Goal: Task Accomplishment & Management: Manage account settings

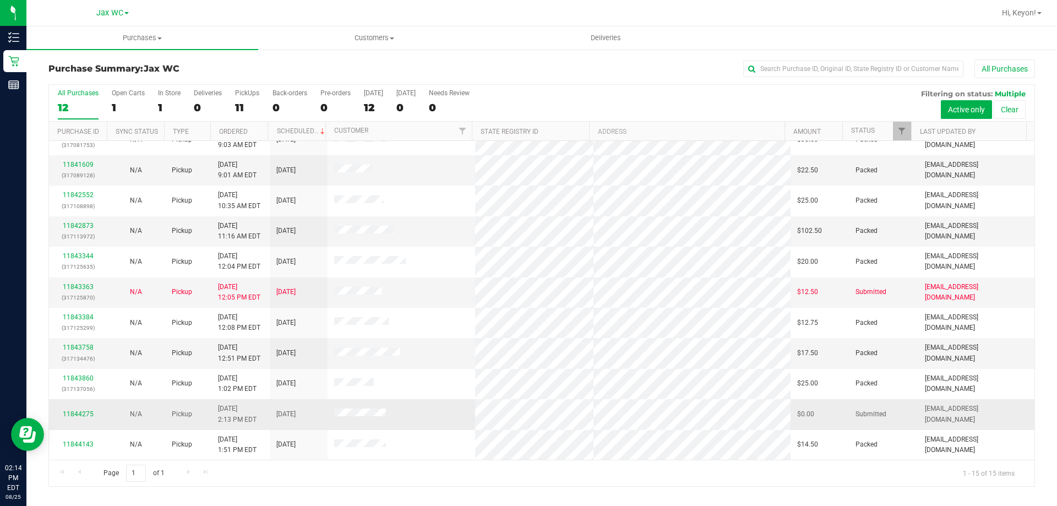
click at [98, 413] on div "11844275" at bounding box center [78, 414] width 45 height 10
click at [87, 414] on link "11844275" at bounding box center [78, 414] width 31 height 8
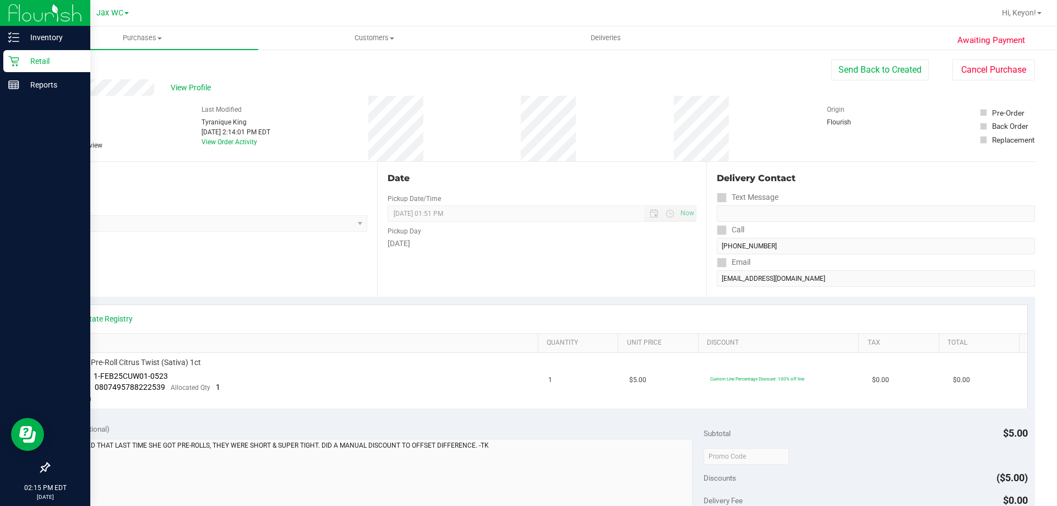
click at [36, 67] on p "Retail" at bounding box center [52, 61] width 66 height 13
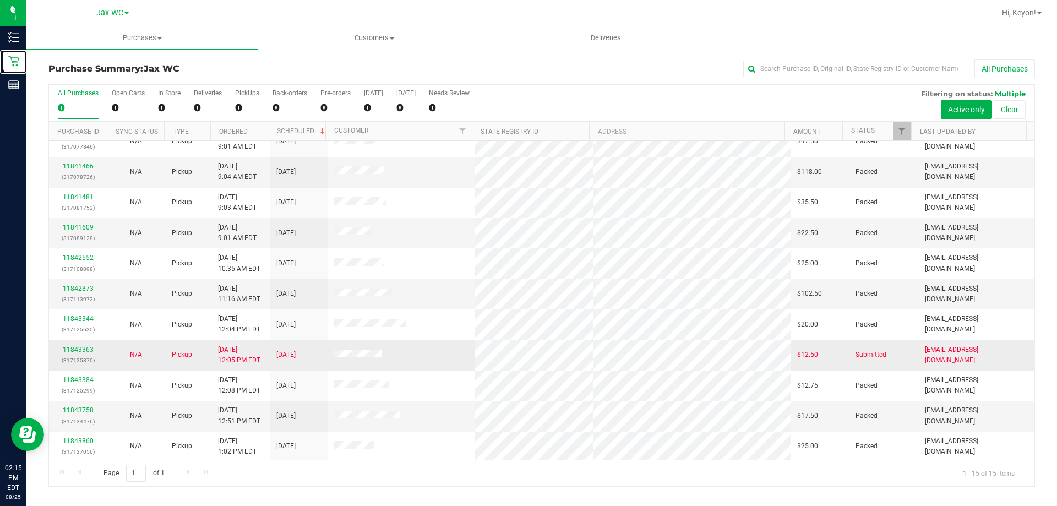
scroll to position [138, 0]
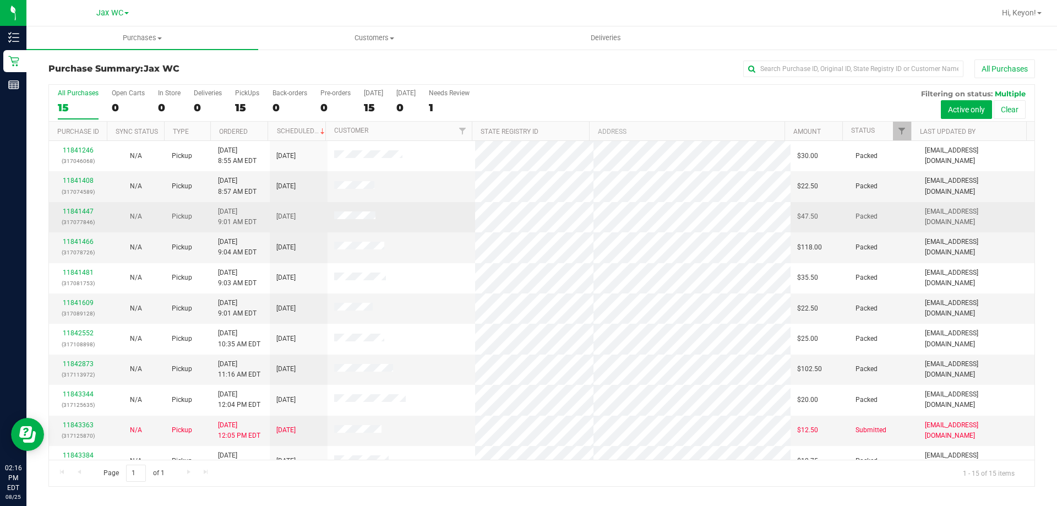
scroll to position [138, 0]
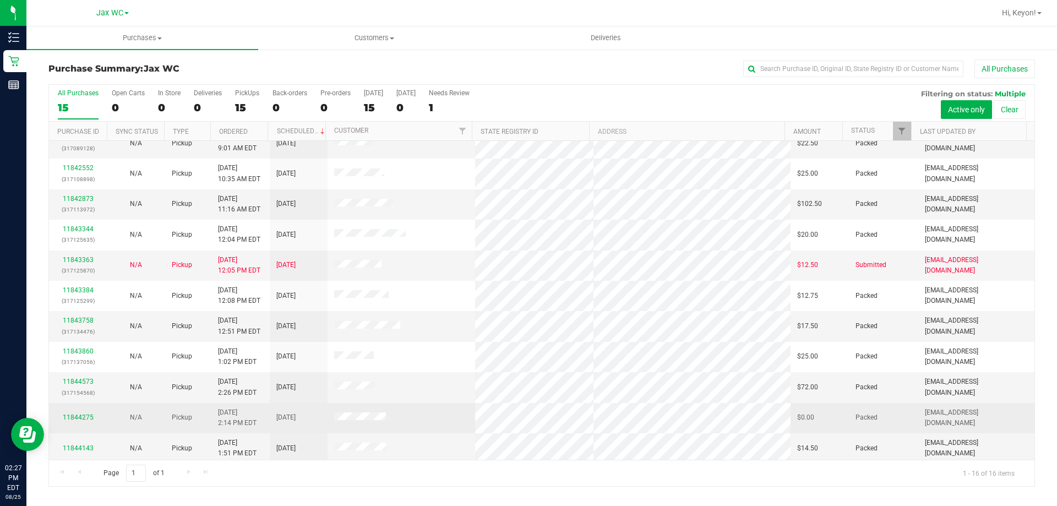
scroll to position [169, 0]
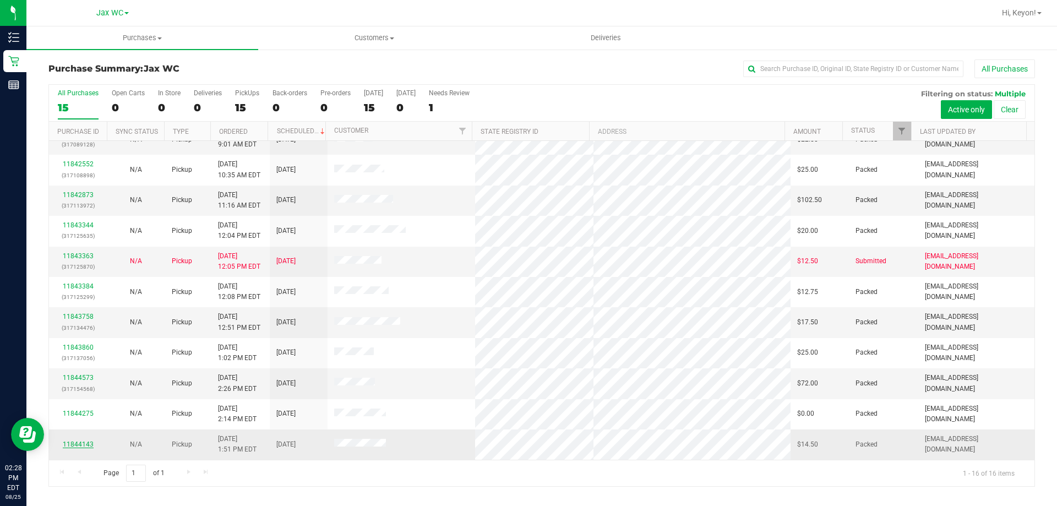
click at [73, 448] on link "11844143" at bounding box center [78, 445] width 31 height 8
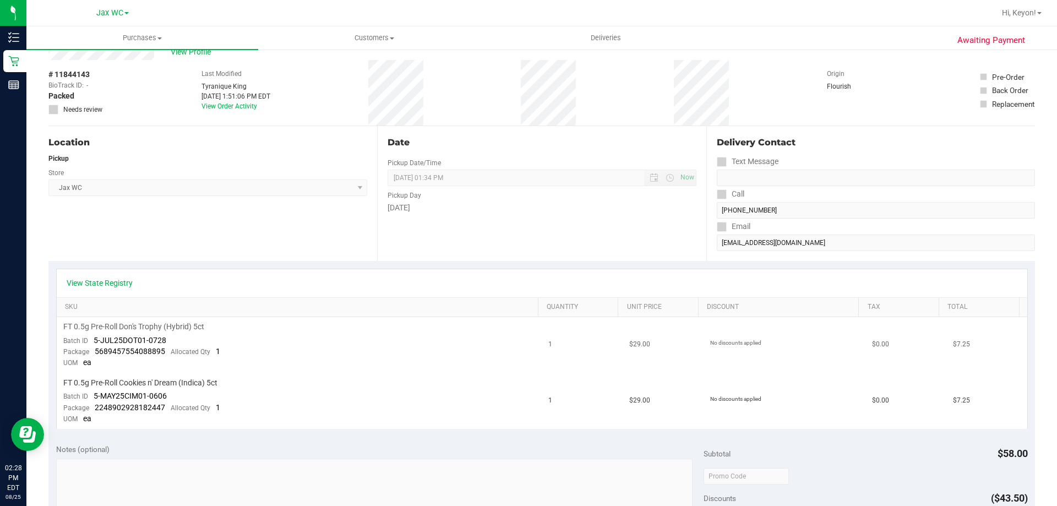
scroll to position [55, 0]
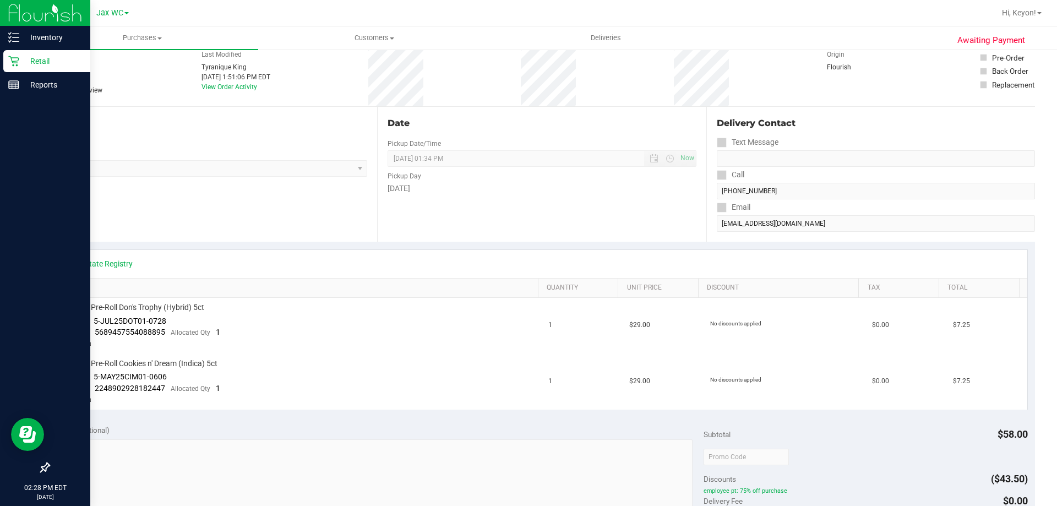
click at [10, 62] on icon at bounding box center [13, 61] width 11 height 11
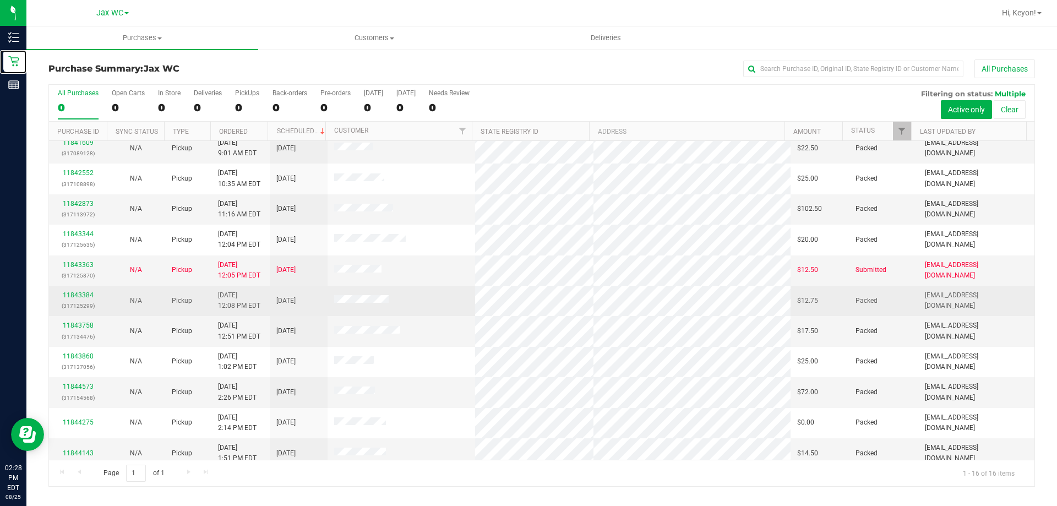
scroll to position [169, 0]
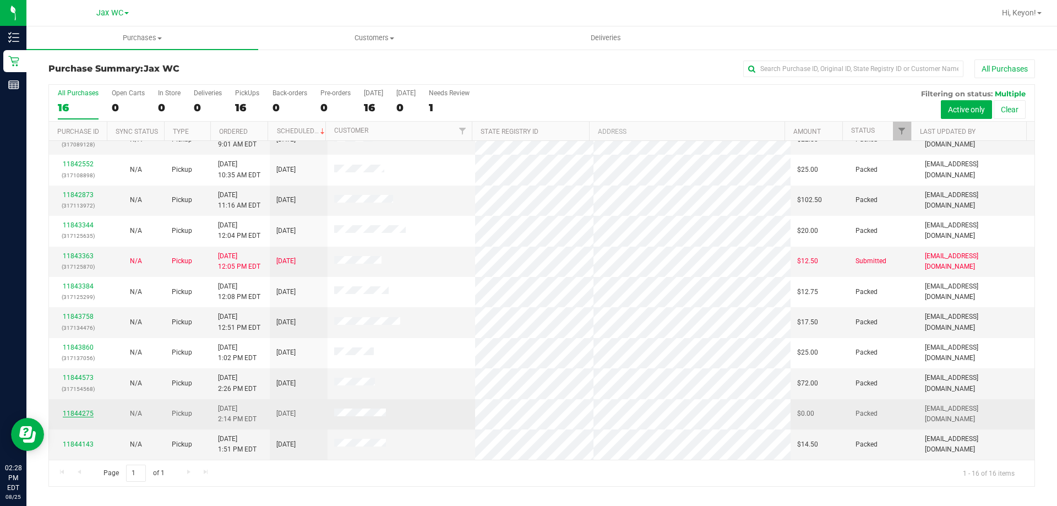
click at [83, 413] on link "11844275" at bounding box center [78, 414] width 31 height 8
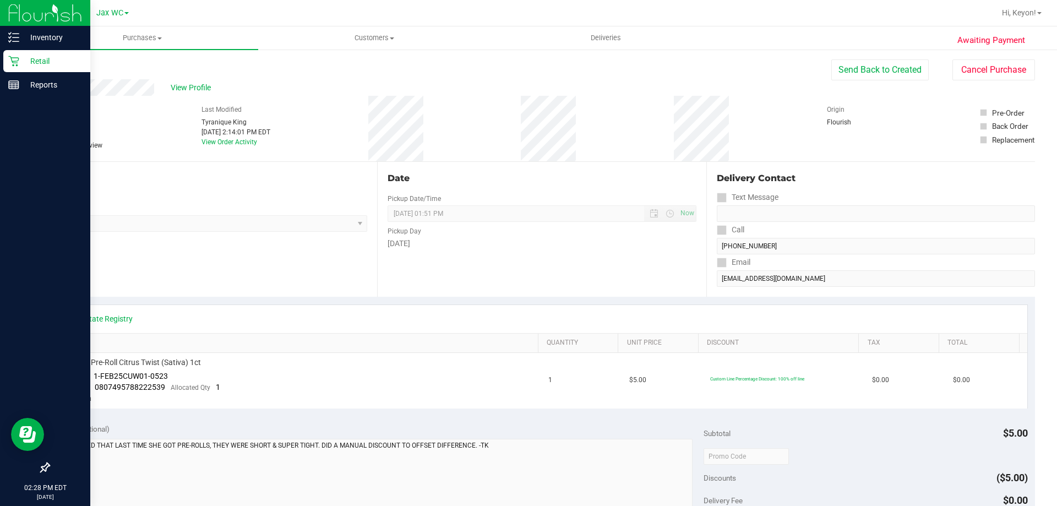
click at [23, 57] on p "Retail" at bounding box center [52, 61] width 66 height 13
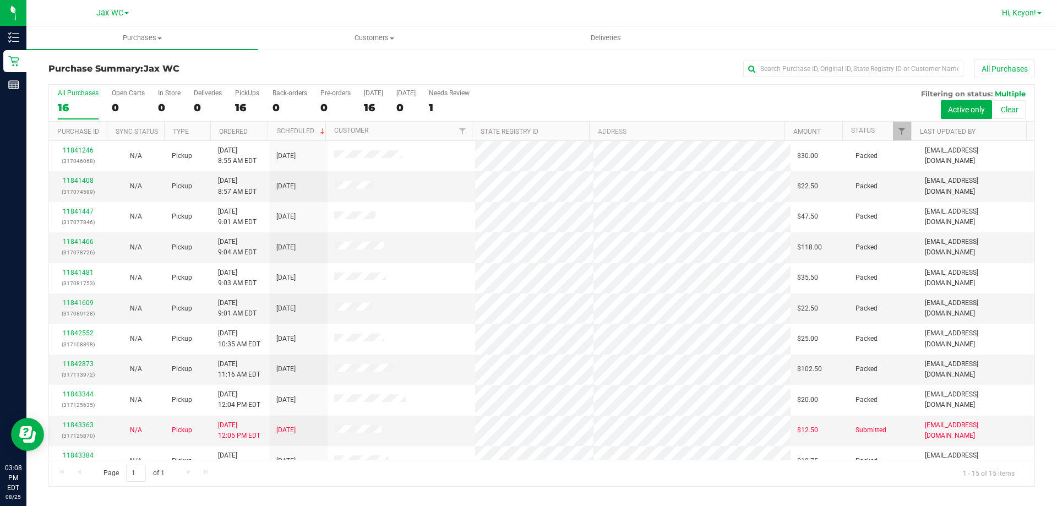
click at [1005, 16] on span "Hi, Keyon!" at bounding box center [1019, 12] width 34 height 9
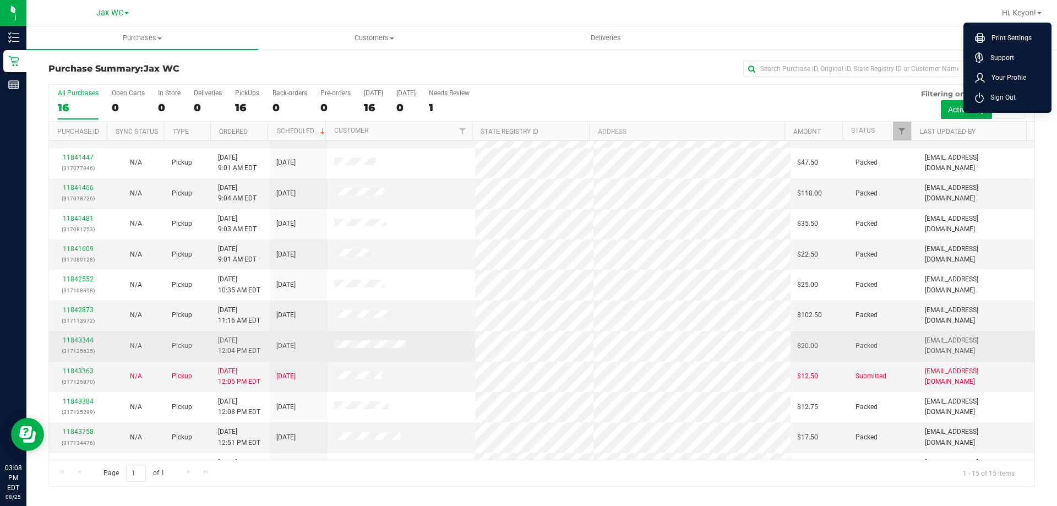
scroll to position [138, 0]
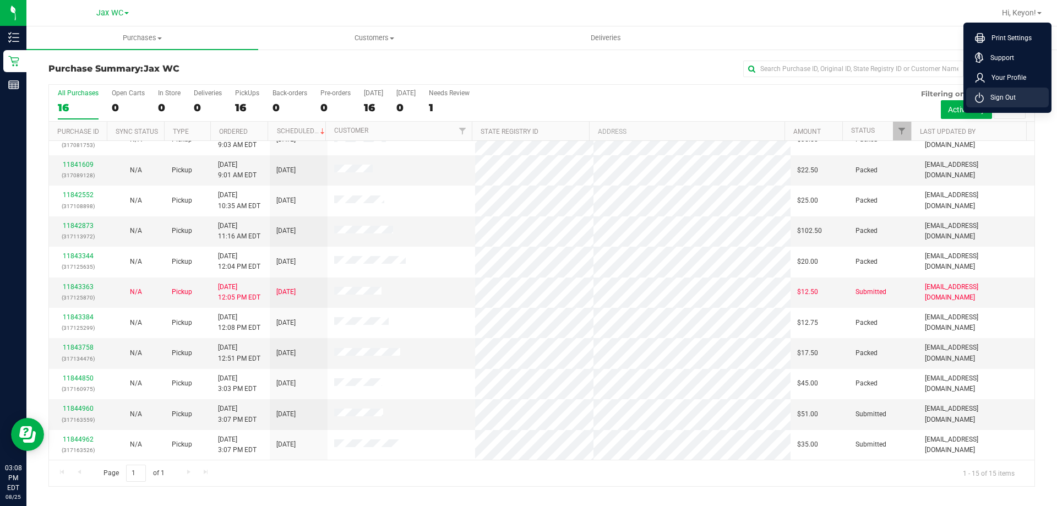
click at [995, 94] on span "Sign Out" at bounding box center [1000, 97] width 32 height 11
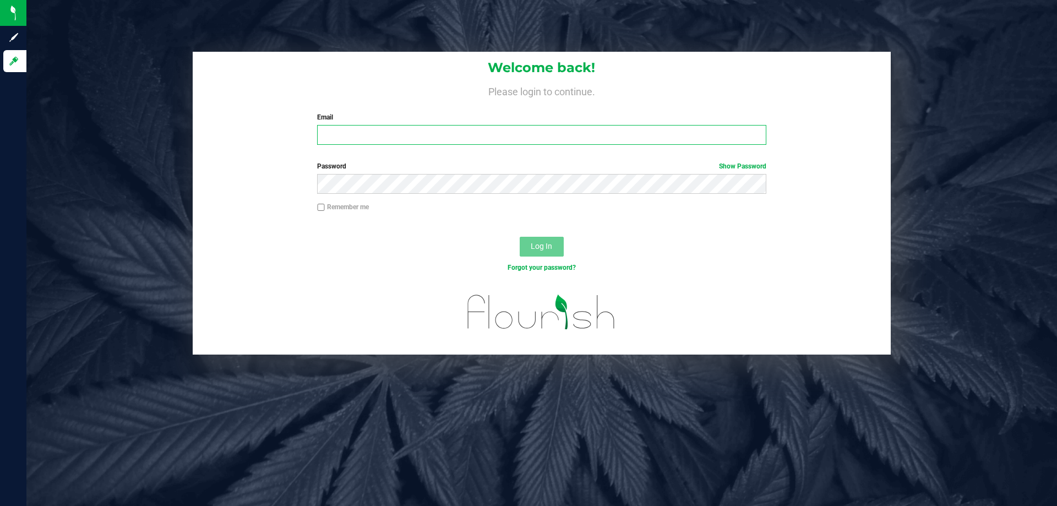
click at [607, 130] on input "Email" at bounding box center [541, 135] width 449 height 20
type input "[EMAIL_ADDRESS][DOMAIN_NAME]"
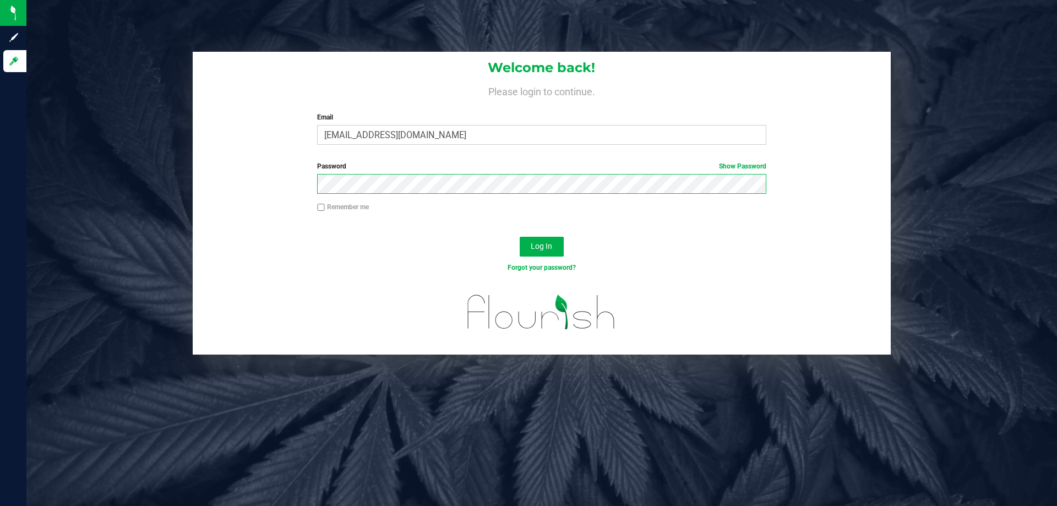
click at [520, 237] on button "Log In" at bounding box center [542, 247] width 44 height 20
